Goal: Task Accomplishment & Management: Complete application form

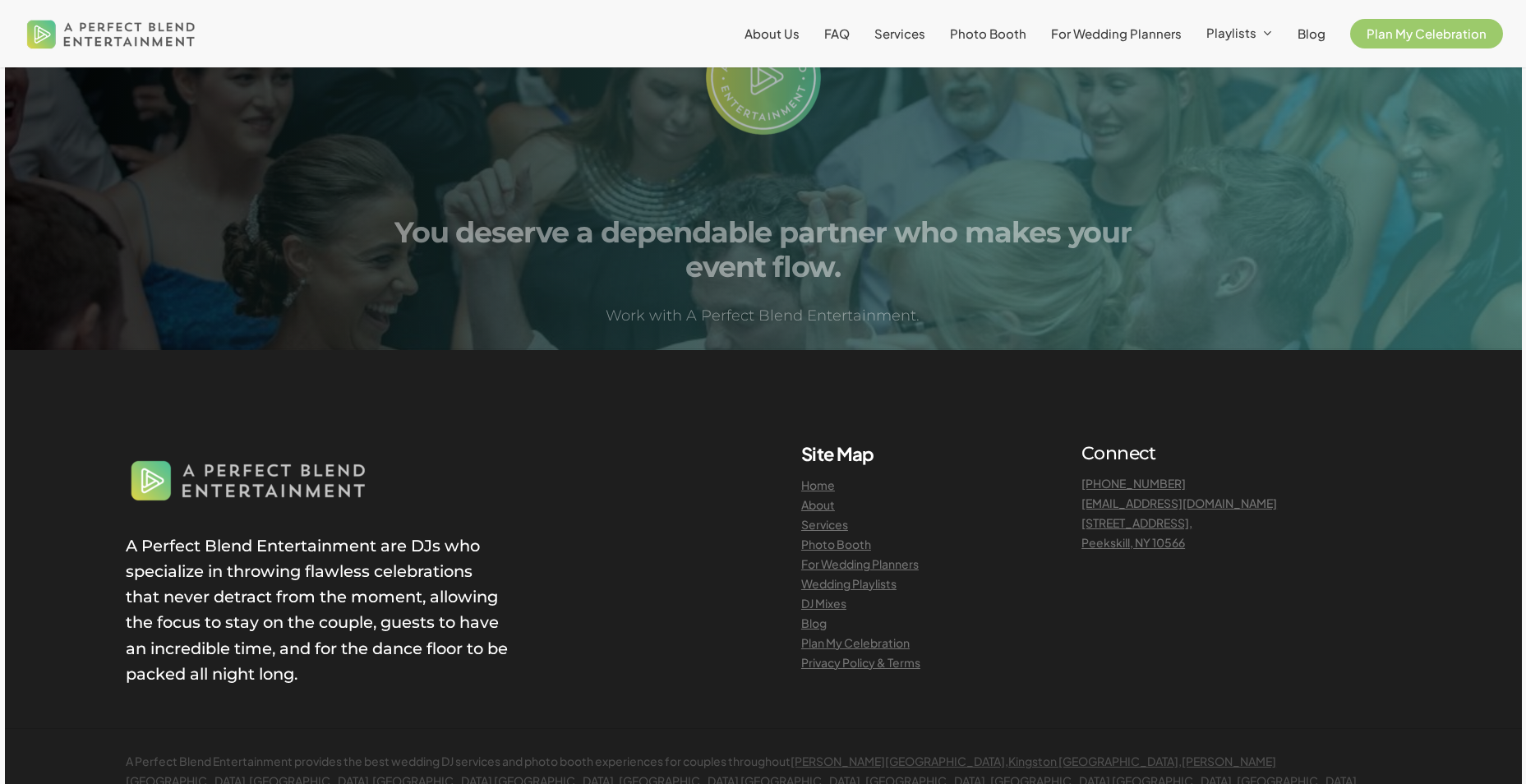
scroll to position [1808, 0]
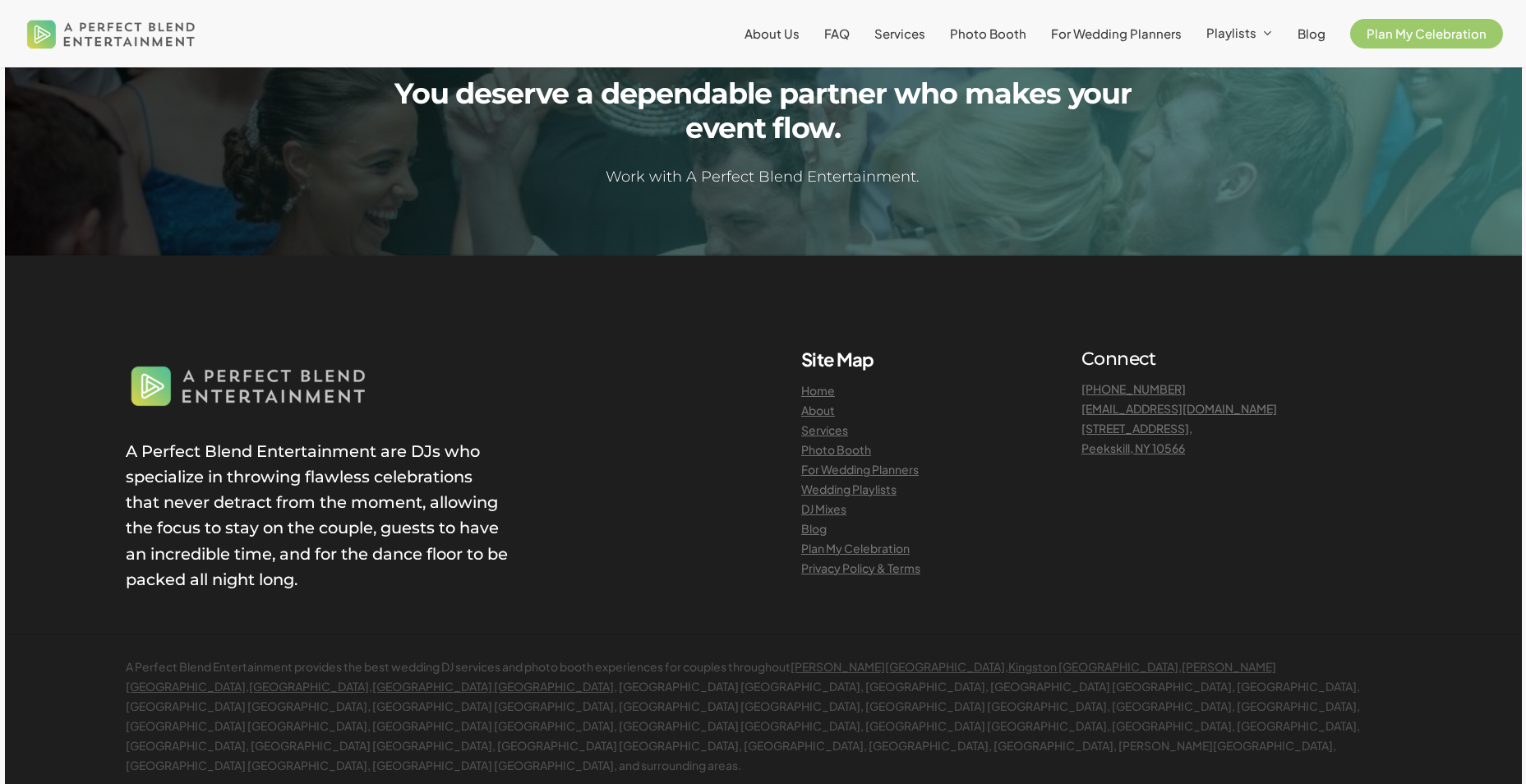
click at [852, 550] on link "Plan My Celebration" at bounding box center [855, 547] width 108 height 14
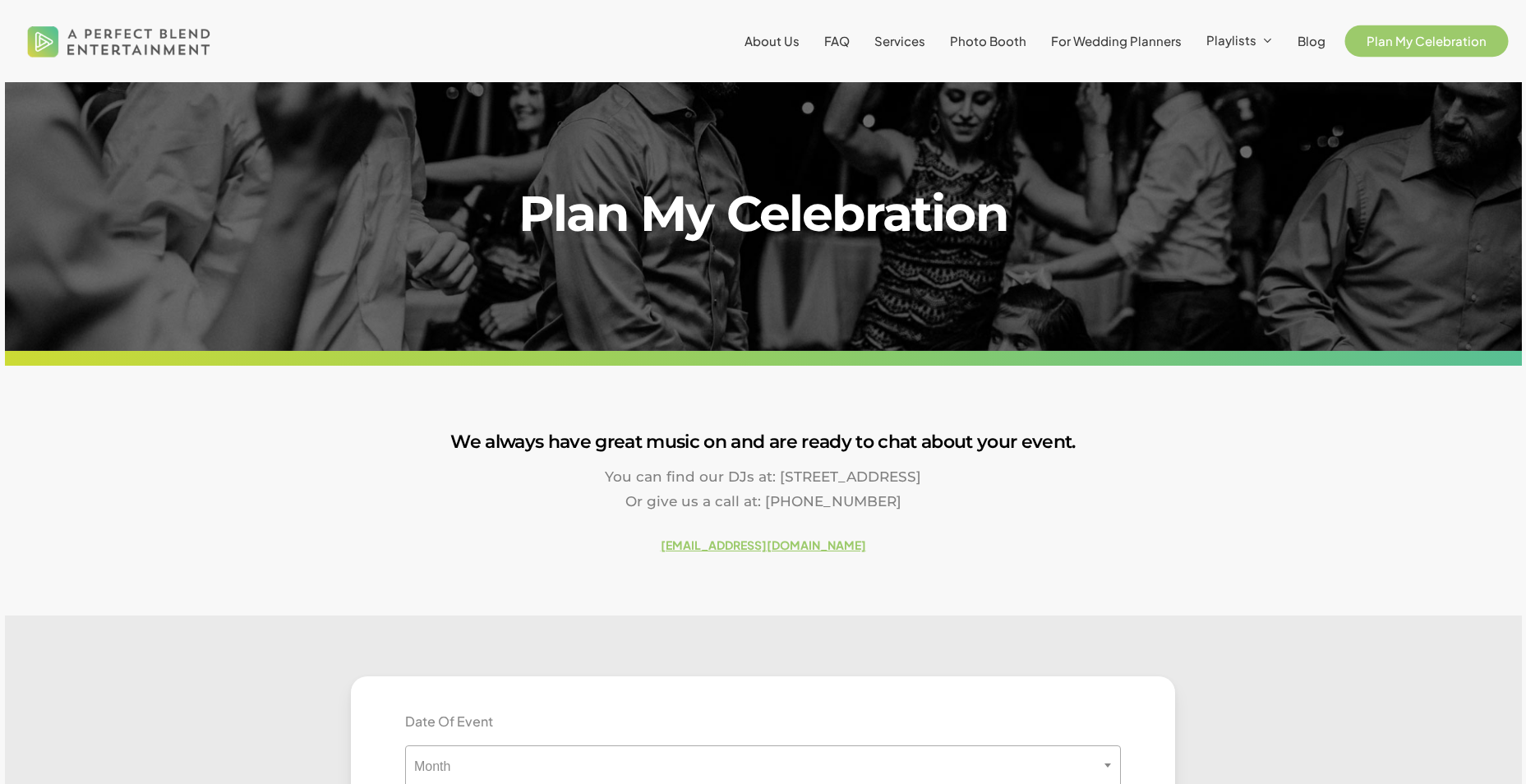
click at [1374, 47] on span "Plan My Celebration" at bounding box center [1427, 41] width 120 height 15
